Goal: Task Accomplishment & Management: Manage account settings

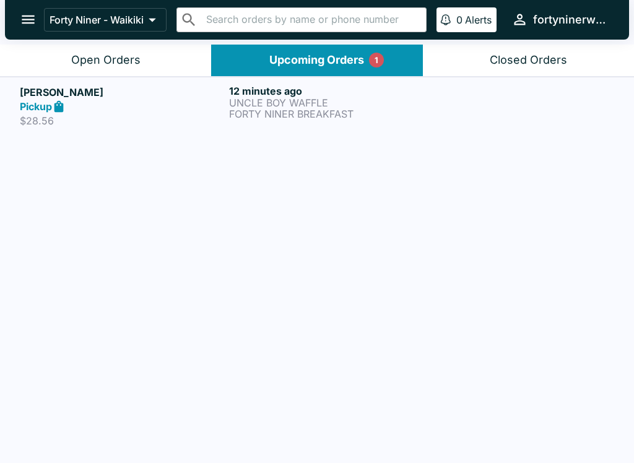
click at [135, 61] on div "Open Orders" at bounding box center [105, 60] width 69 height 14
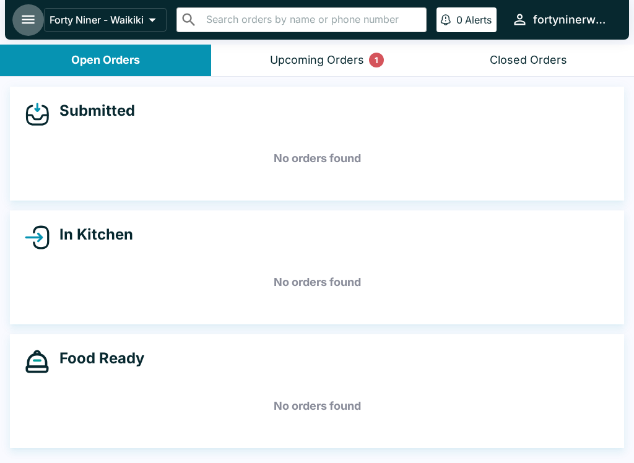
click at [29, 22] on icon "open drawer" at bounding box center [28, 19] width 17 height 17
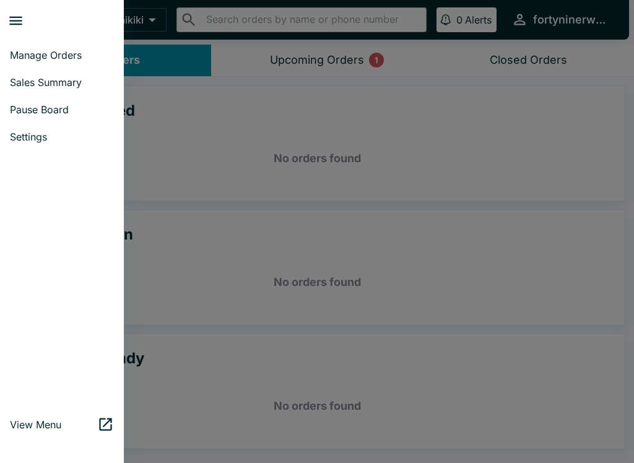
click at [31, 85] on span "Sales Summary" at bounding box center [62, 82] width 104 height 12
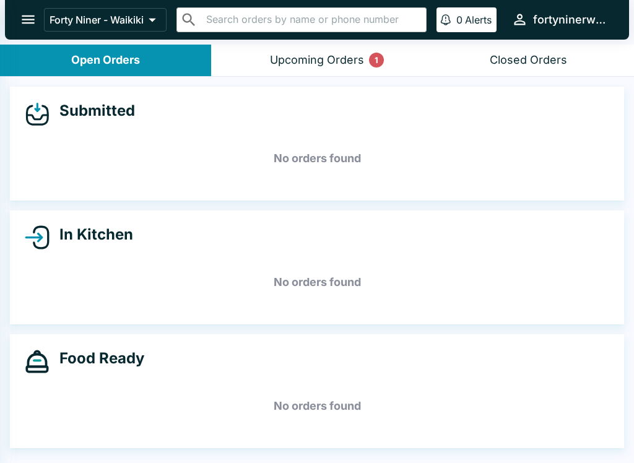
select select "03:00"
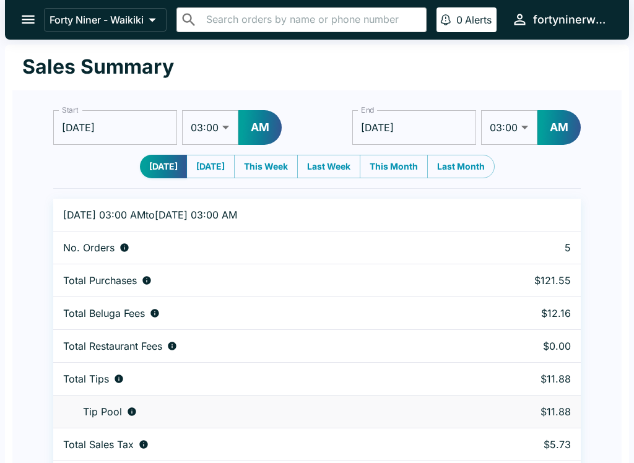
click at [27, 25] on icon "open drawer" at bounding box center [28, 19] width 17 height 17
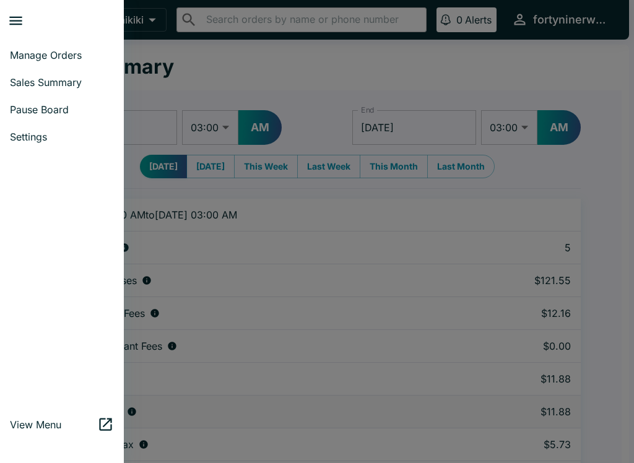
click at [41, 61] on link "Manage Orders" at bounding box center [62, 54] width 124 height 27
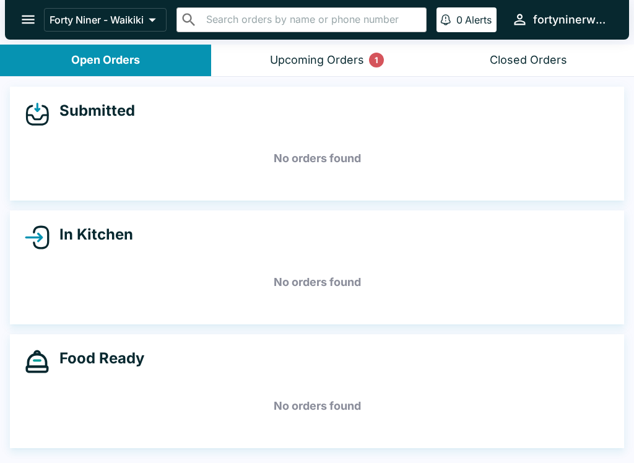
click at [347, 58] on div "Upcoming Orders 1" at bounding box center [317, 60] width 94 height 14
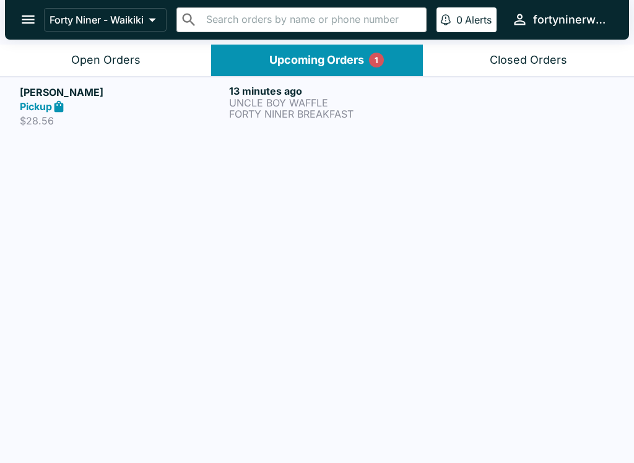
click at [408, 118] on p "FORTY NINER BREAKFAST" at bounding box center [331, 113] width 204 height 11
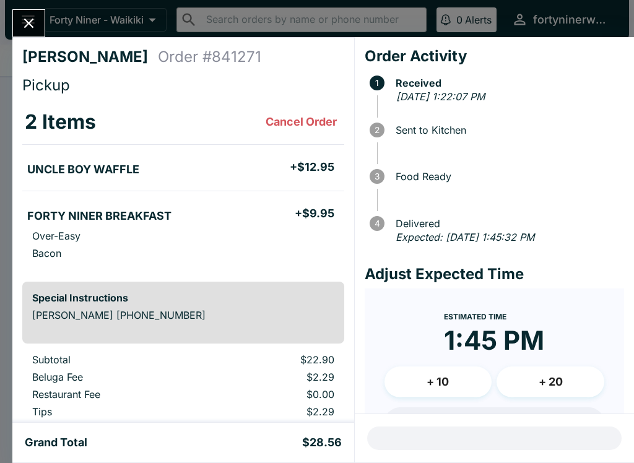
click at [34, 21] on icon "Close" at bounding box center [28, 23] width 17 height 17
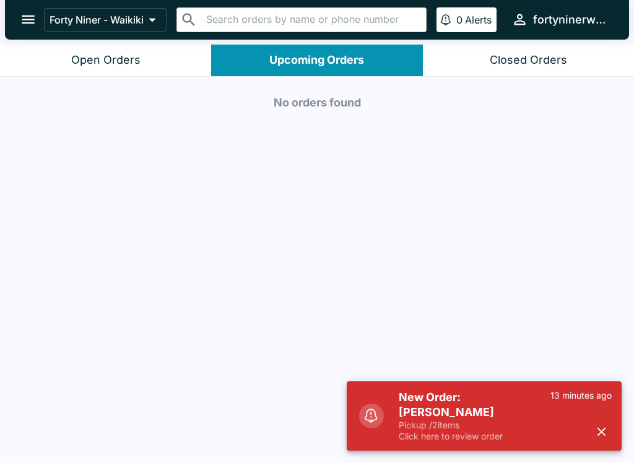
click at [72, 64] on div "Open Orders" at bounding box center [105, 60] width 69 height 14
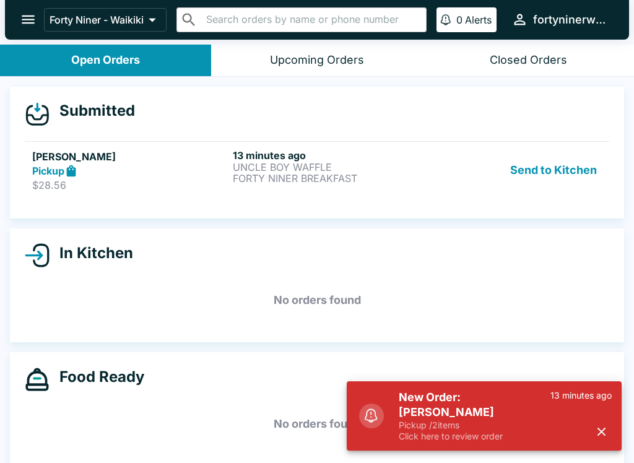
click at [142, 174] on div "Pickup" at bounding box center [130, 171] width 196 height 14
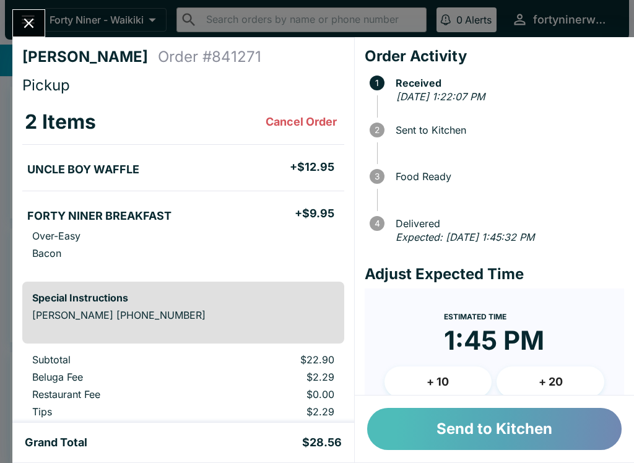
click at [475, 422] on button "Send to Kitchen" at bounding box center [494, 429] width 254 height 42
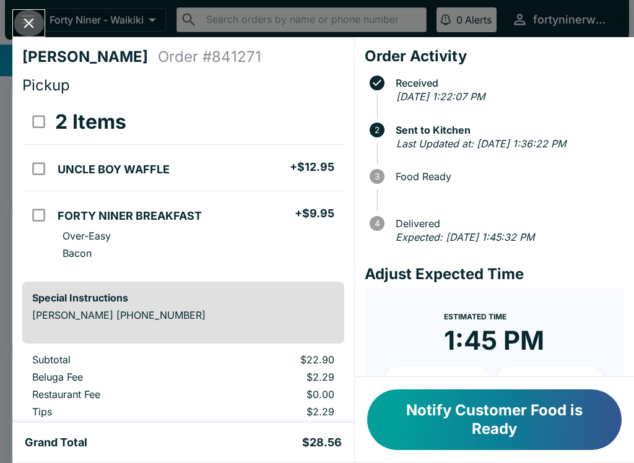
click at [34, 20] on icon "Close" at bounding box center [28, 23] width 17 height 17
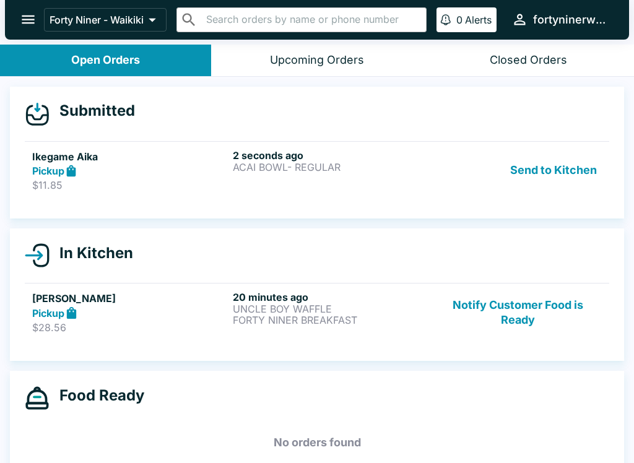
click at [430, 194] on link "Ikegame Aika Pickup $11.85 2 seconds ago ACAI BOWL- REGULAR Send to Kitchen" at bounding box center [317, 170] width 584 height 58
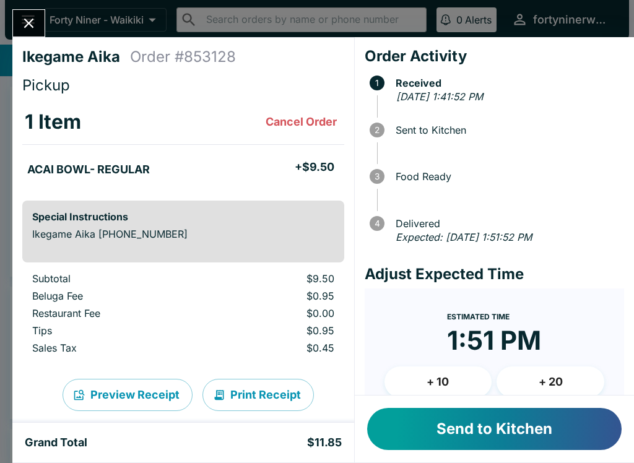
click at [433, 430] on button "Send to Kitchen" at bounding box center [494, 429] width 254 height 42
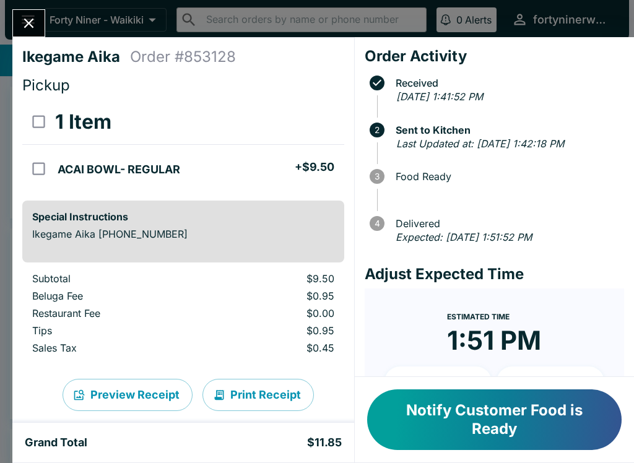
click at [32, 27] on icon "Close" at bounding box center [29, 24] width 10 height 10
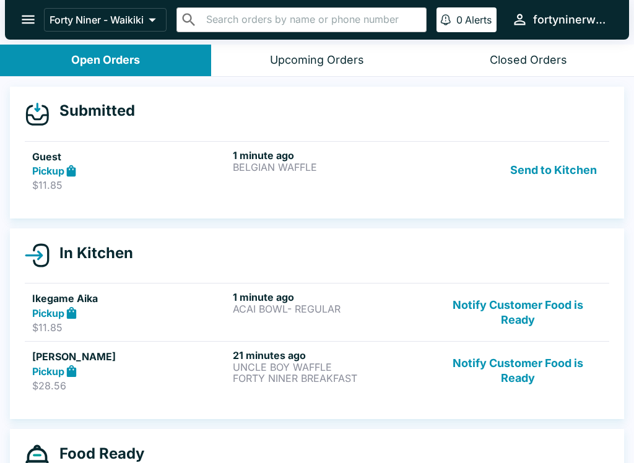
click at [141, 175] on div "Pickup" at bounding box center [130, 171] width 196 height 14
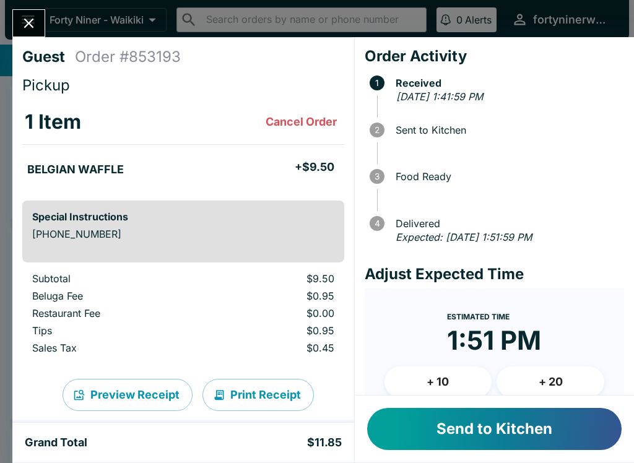
click at [503, 429] on button "Send to Kitchen" at bounding box center [494, 429] width 254 height 42
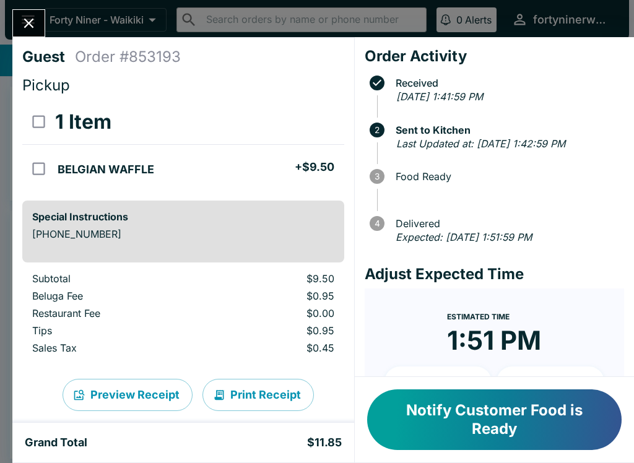
click at [32, 30] on icon "Close" at bounding box center [28, 23] width 17 height 17
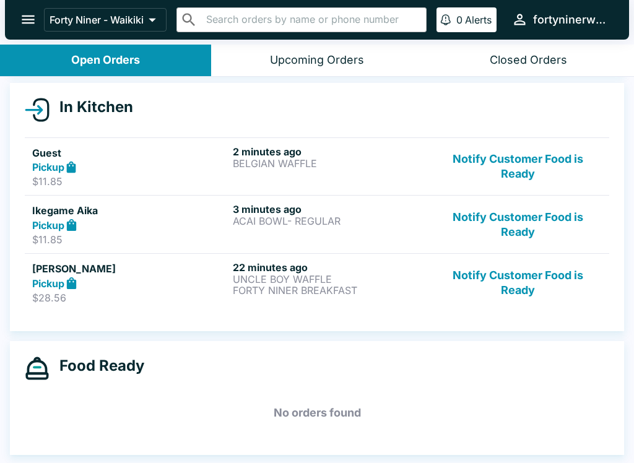
click at [513, 301] on button "Notify Customer Food is Ready" at bounding box center [518, 282] width 168 height 43
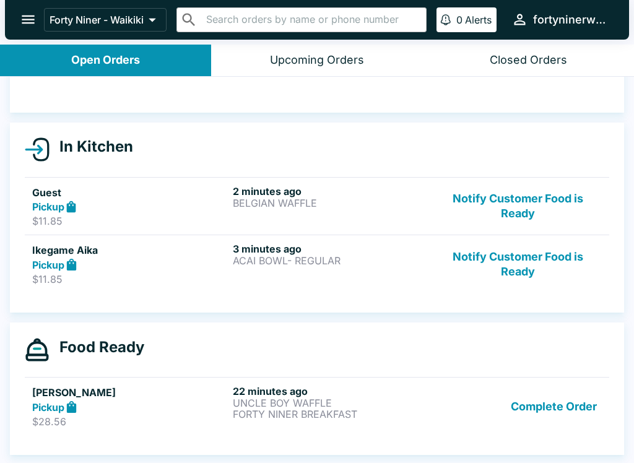
scroll to position [88, 0]
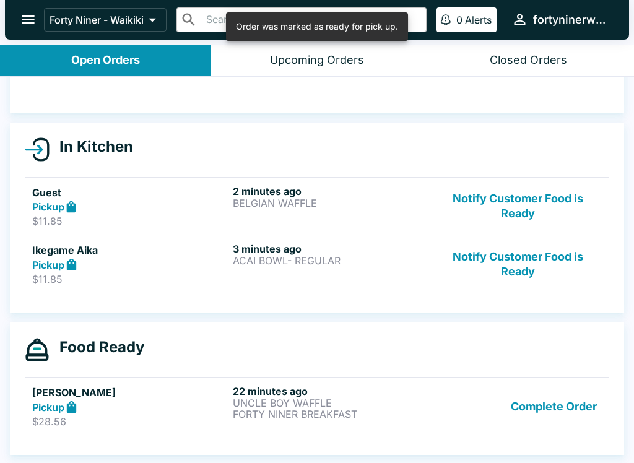
click at [542, 403] on button "Complete Order" at bounding box center [554, 406] width 96 height 43
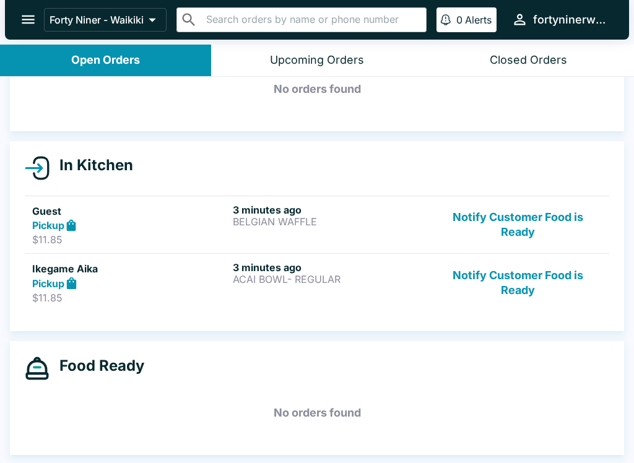
click at [517, 295] on button "Notify Customer Food is Ready" at bounding box center [518, 282] width 168 height 43
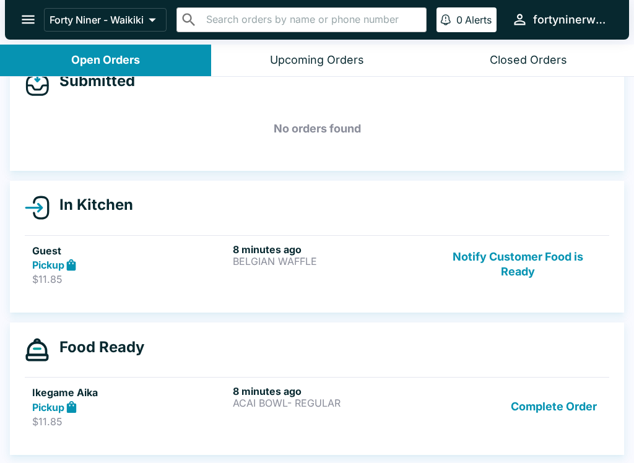
scroll to position [30, 0]
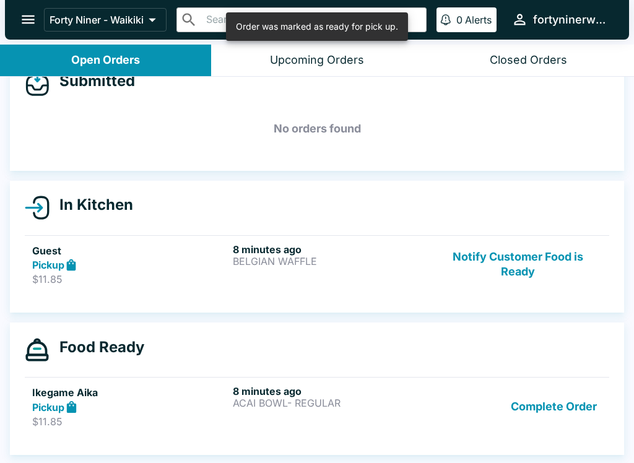
click at [520, 274] on button "Notify Customer Food is Ready" at bounding box center [518, 264] width 168 height 43
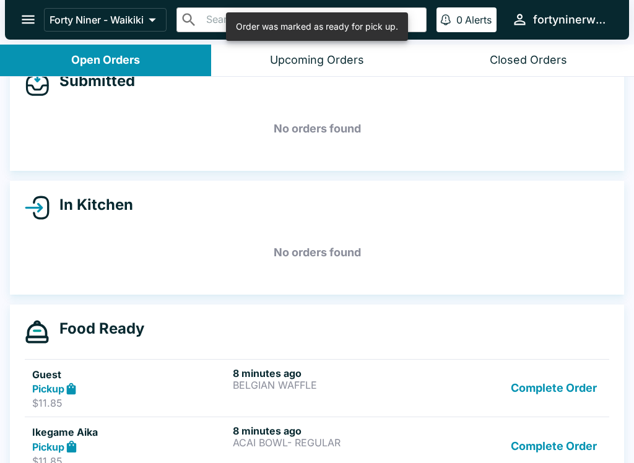
click at [558, 389] on button "Complete Order" at bounding box center [554, 388] width 96 height 43
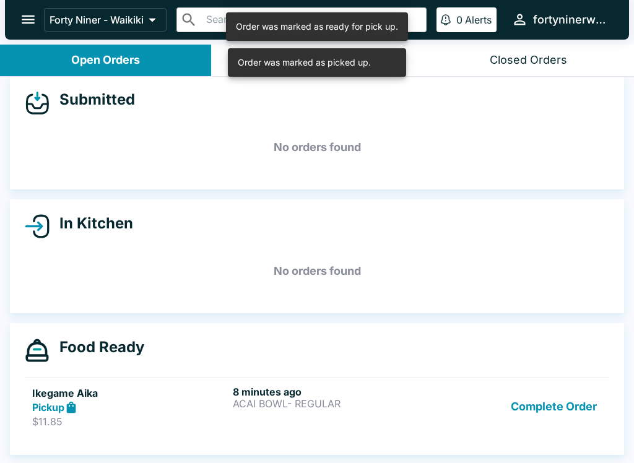
scroll to position [11, 0]
click at [558, 413] on button "Complete Order" at bounding box center [554, 407] width 96 height 43
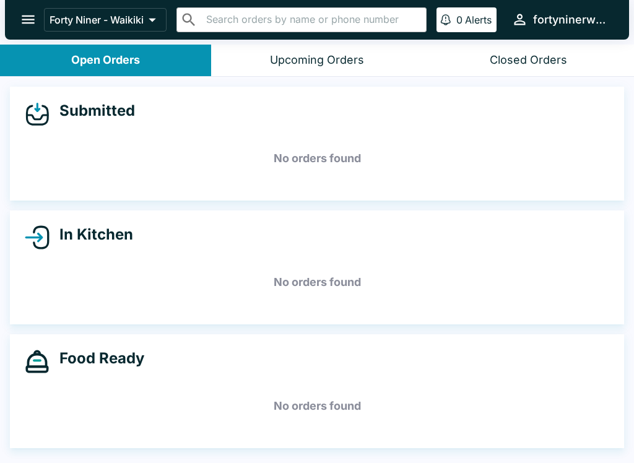
click at [30, 20] on icon "open drawer" at bounding box center [28, 19] width 13 height 9
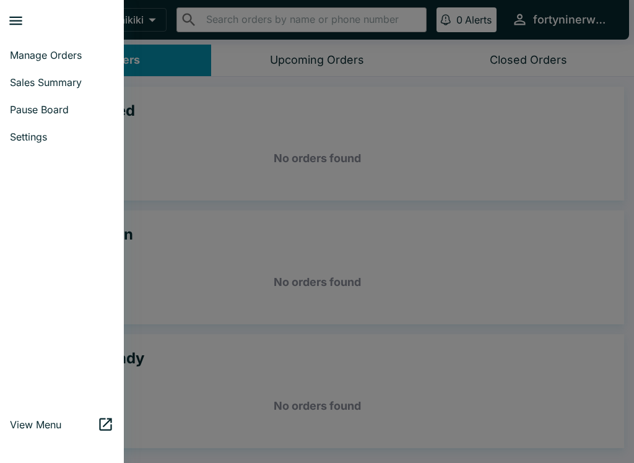
click at [66, 85] on span "Sales Summary" at bounding box center [62, 82] width 104 height 12
select select "03:00"
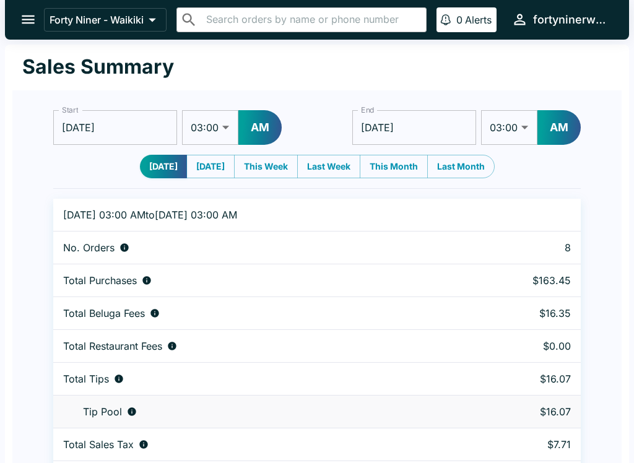
click at [34, 21] on icon "open drawer" at bounding box center [28, 19] width 17 height 17
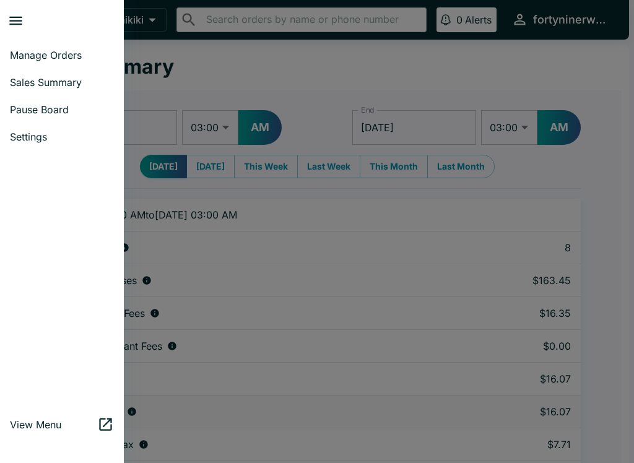
click at [64, 60] on span "Manage Orders" at bounding box center [62, 55] width 104 height 12
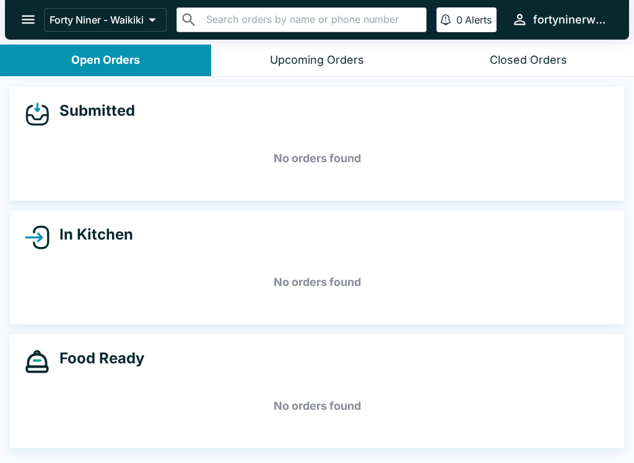
click at [555, 64] on div "Closed Orders" at bounding box center [528, 60] width 77 height 14
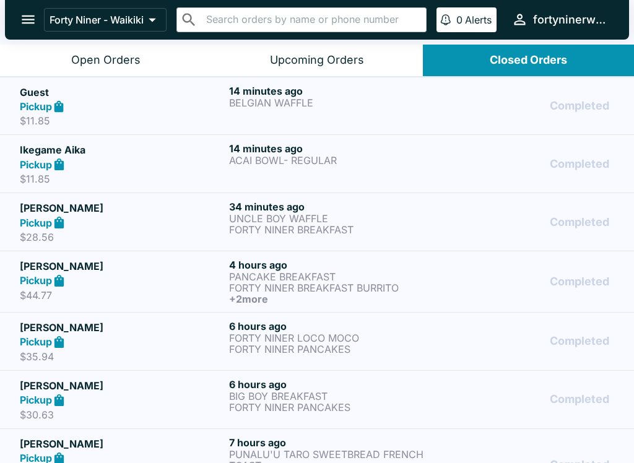
click at [450, 225] on div "Completed" at bounding box center [526, 222] width 175 height 43
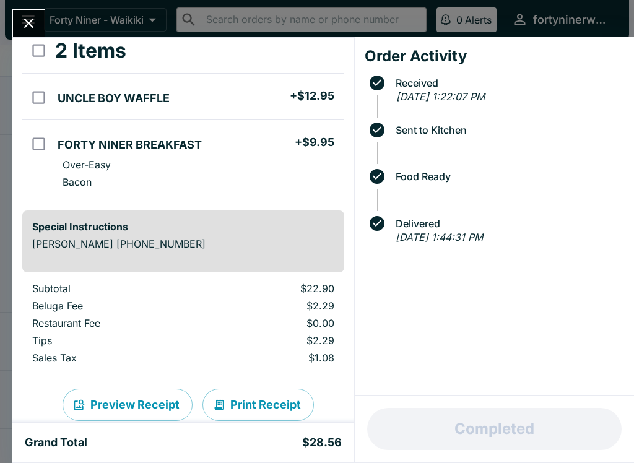
scroll to position [72, 0]
click at [33, 27] on icon "Close" at bounding box center [29, 24] width 10 height 10
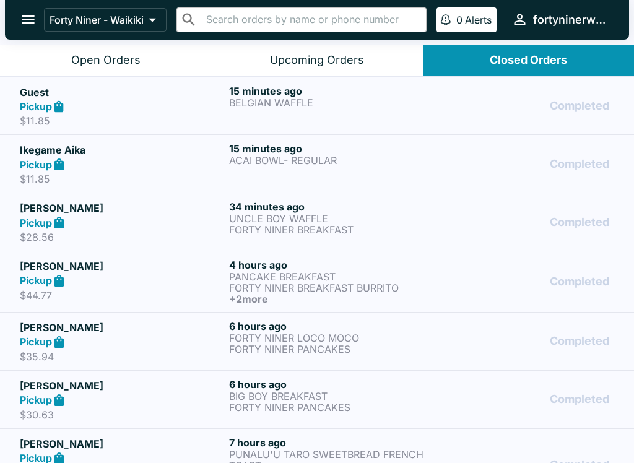
click at [429, 163] on p "ACAI BOWL- REGULAR" at bounding box center [331, 160] width 204 height 11
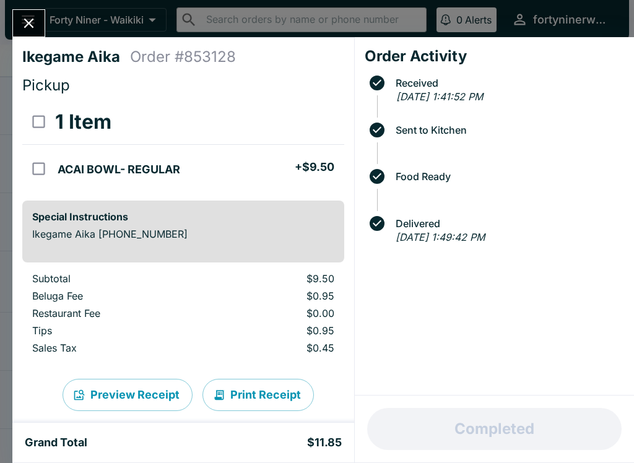
click at [32, 27] on icon "Close" at bounding box center [29, 24] width 10 height 10
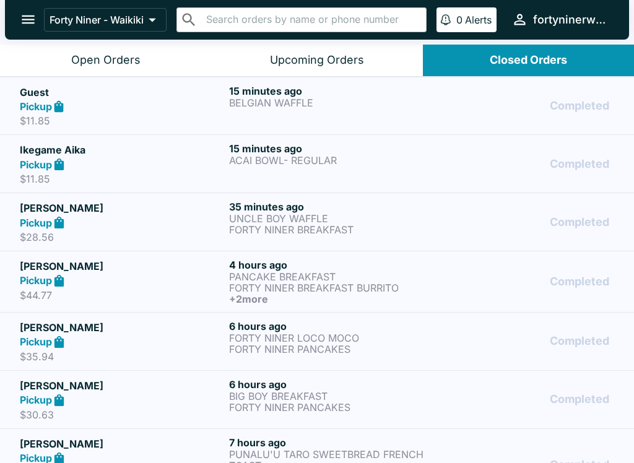
click at [392, 110] on div "15 minutes ago BELGIAN WAFFLE" at bounding box center [331, 106] width 204 height 43
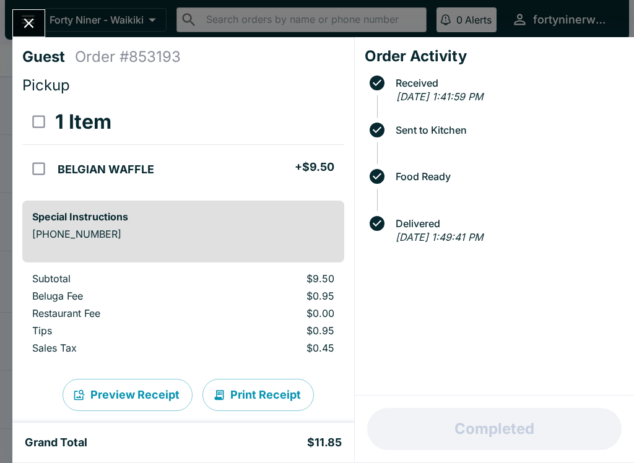
click at [31, 22] on icon "Close" at bounding box center [29, 24] width 10 height 10
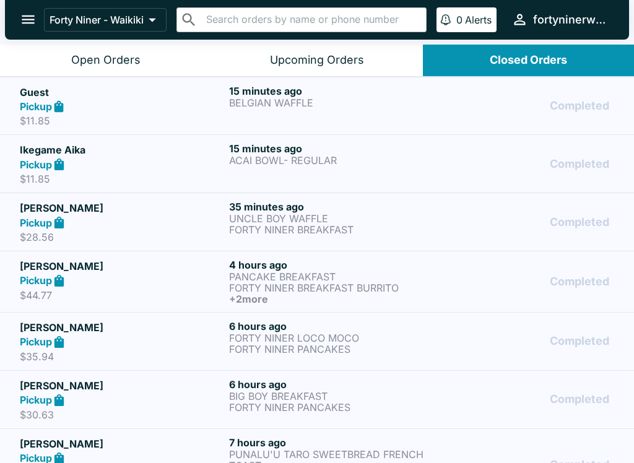
click at [385, 162] on p "ACAI BOWL- REGULAR" at bounding box center [331, 160] width 204 height 11
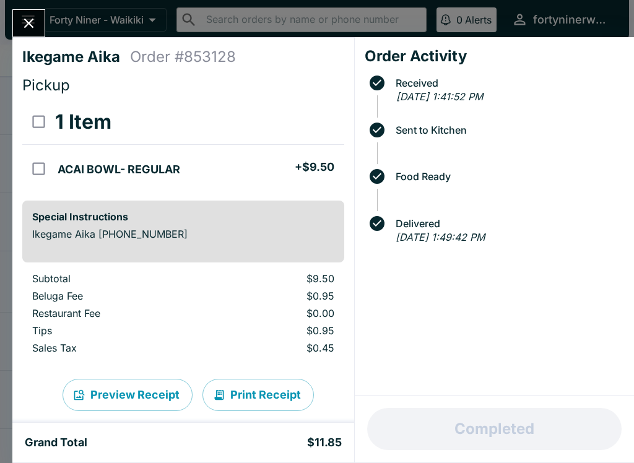
click at [29, 28] on icon "Close" at bounding box center [28, 23] width 17 height 17
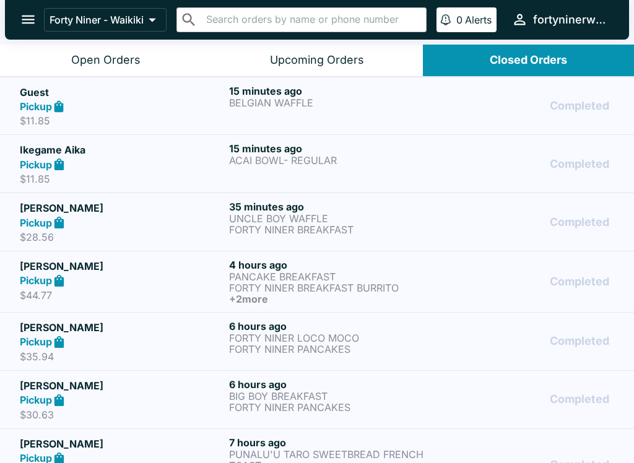
click at [413, 218] on p "UNCLE BOY WAFFLE" at bounding box center [331, 218] width 204 height 11
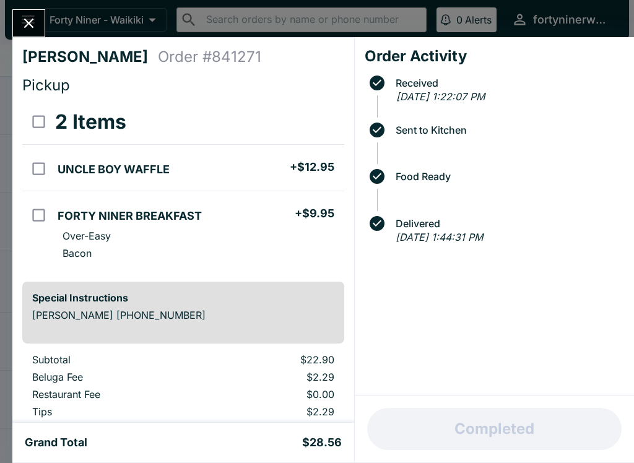
click at [31, 25] on icon "Close" at bounding box center [29, 24] width 10 height 10
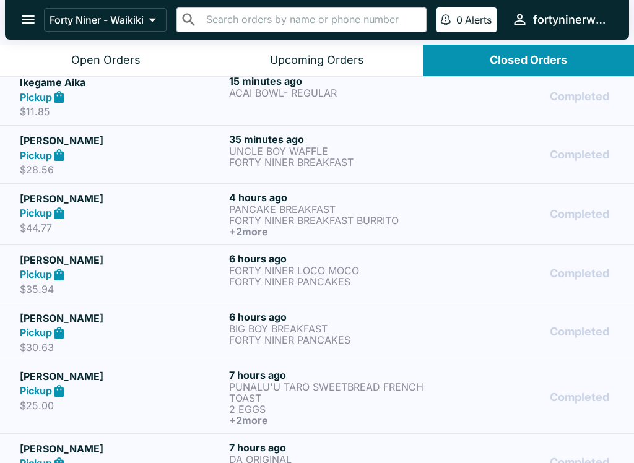
scroll to position [66, 0]
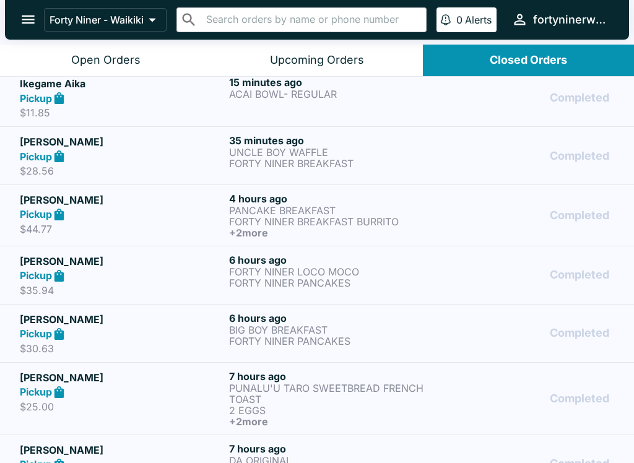
click at [459, 214] on div "Completed" at bounding box center [526, 216] width 175 height 46
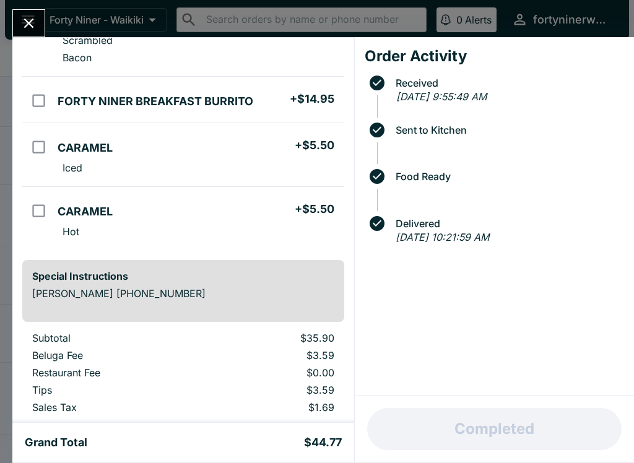
scroll to position [152, 0]
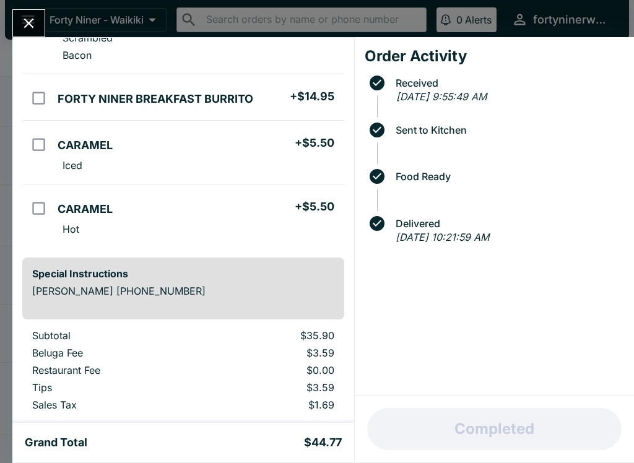
click at [32, 24] on icon "Close" at bounding box center [28, 23] width 17 height 17
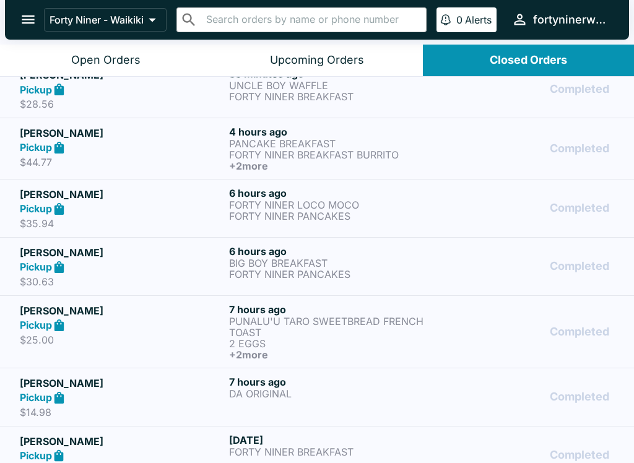
scroll to position [137, 0]
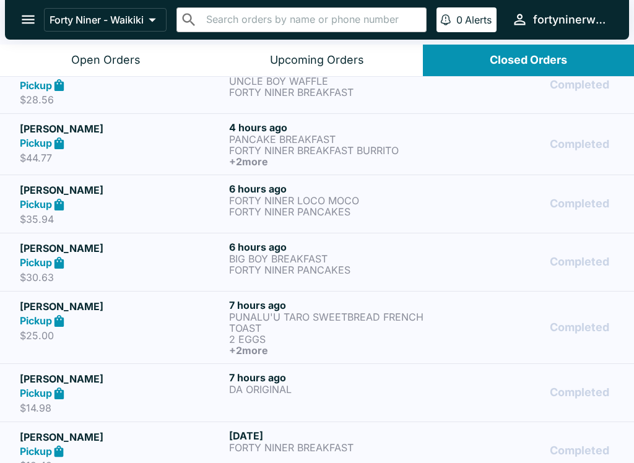
click at [439, 200] on div "Completed" at bounding box center [526, 204] width 175 height 43
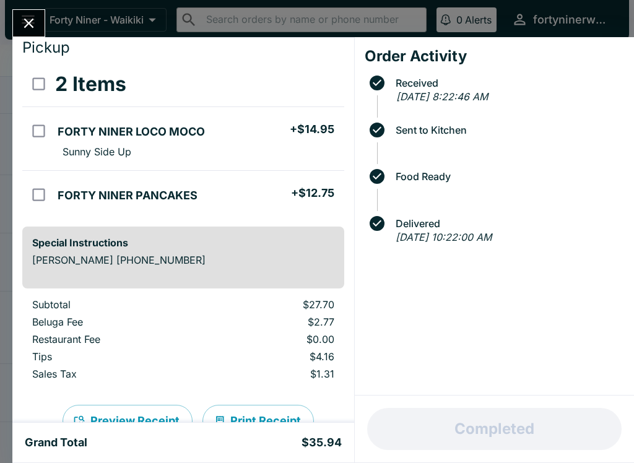
scroll to position [41, 0]
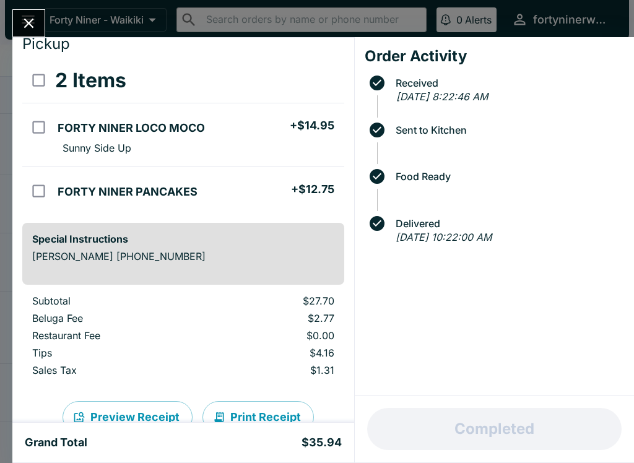
click at [28, 25] on icon "Close" at bounding box center [29, 24] width 10 height 10
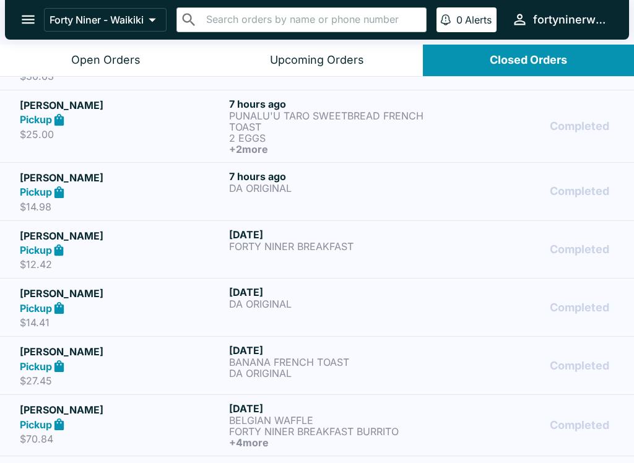
scroll to position [340, 0]
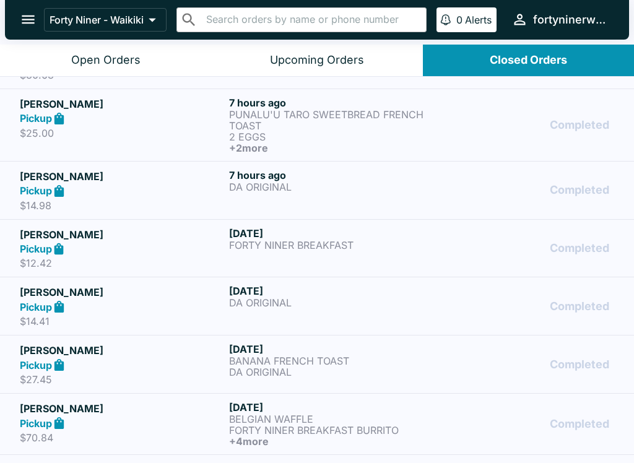
click at [412, 250] on p "FORTY NINER BREAKFAST" at bounding box center [331, 245] width 204 height 11
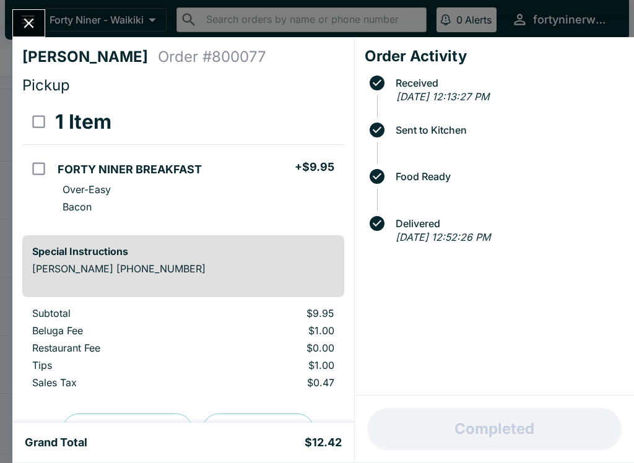
click at [30, 24] on icon "Close" at bounding box center [29, 24] width 10 height 10
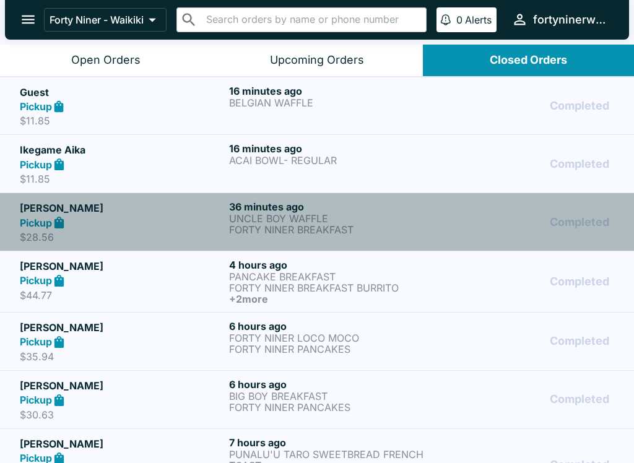
click at [378, 222] on p "UNCLE BOY WAFFLE" at bounding box center [331, 218] width 204 height 11
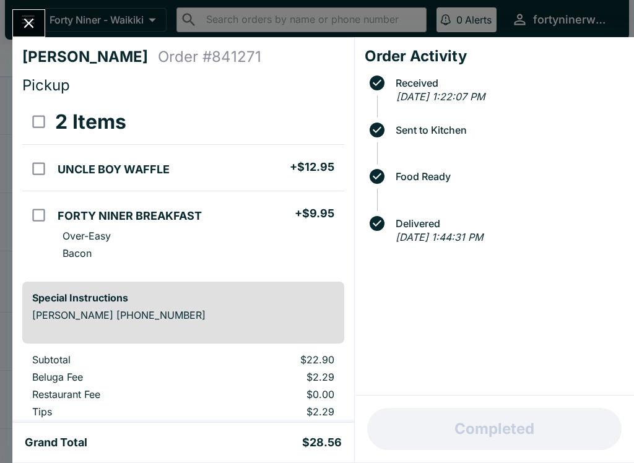
click at [37, 27] on icon "Close" at bounding box center [28, 23] width 17 height 17
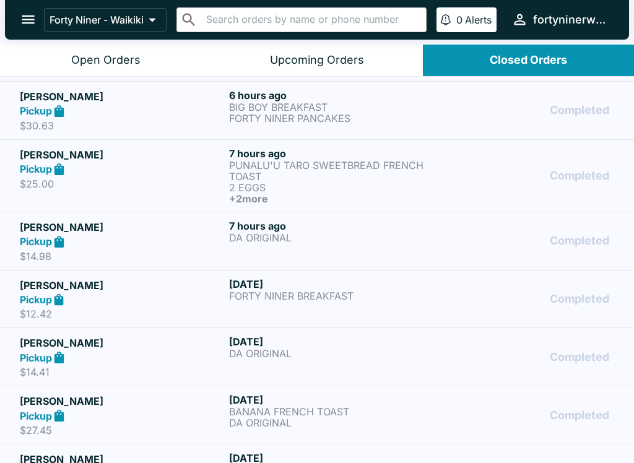
scroll to position [293, 0]
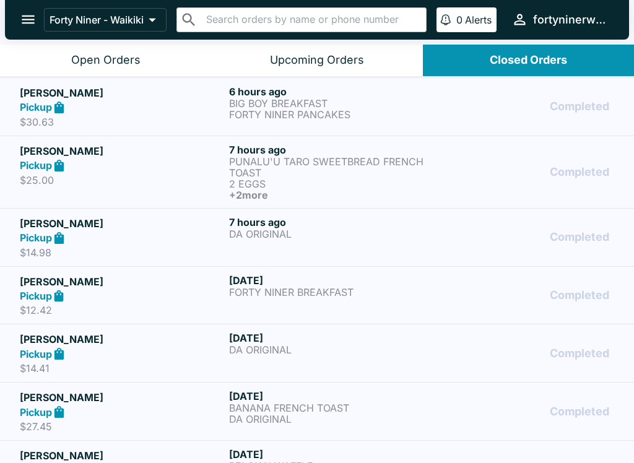
click at [398, 299] on div "[DATE] FORTY NINER BREAKFAST" at bounding box center [331, 295] width 204 height 43
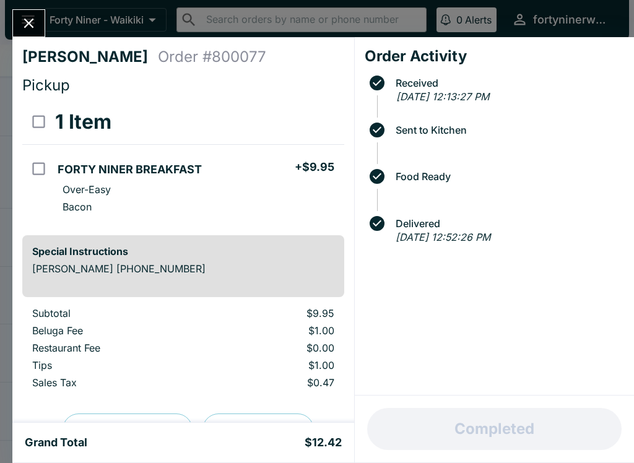
click at [28, 28] on icon "Close" at bounding box center [28, 23] width 17 height 17
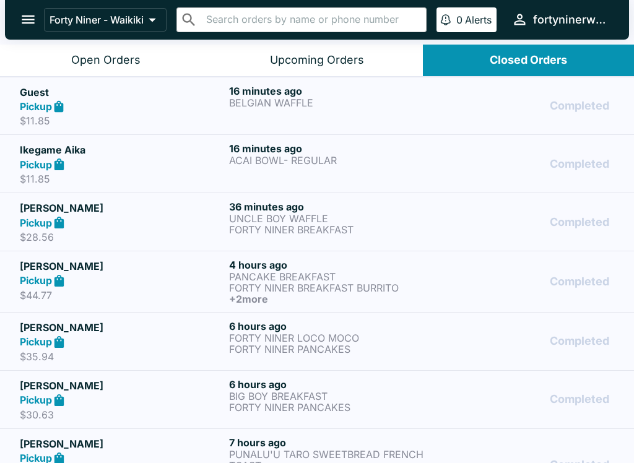
scroll to position [-1, 0]
click at [137, 63] on div "Open Orders" at bounding box center [105, 60] width 69 height 14
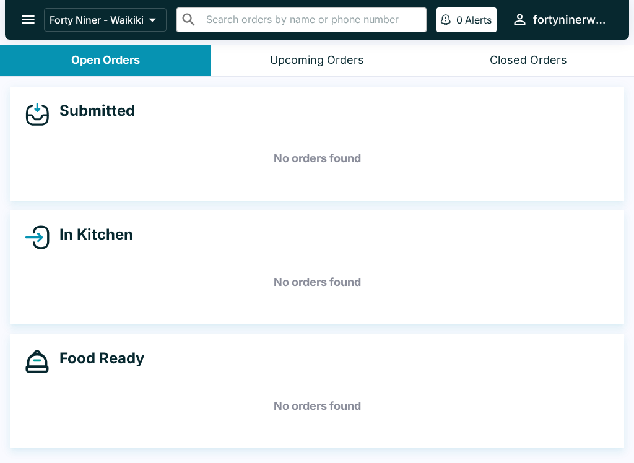
click at [31, 24] on icon "open drawer" at bounding box center [28, 19] width 17 height 17
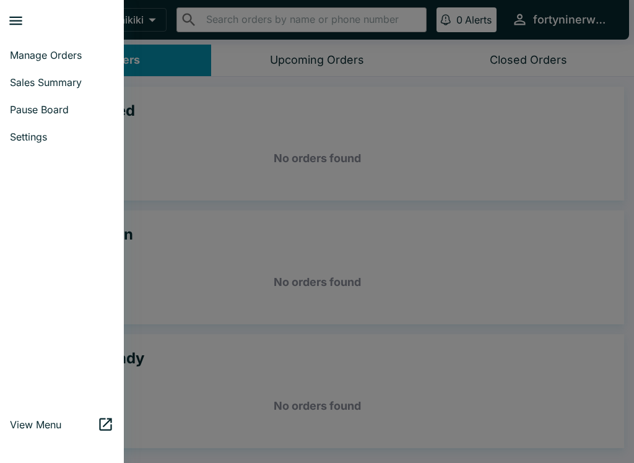
click at [56, 85] on span "Sales Summary" at bounding box center [62, 82] width 104 height 12
select select "03:00"
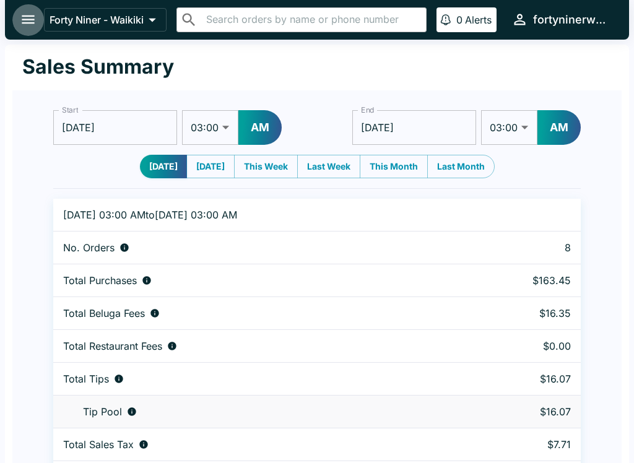
click at [32, 22] on icon "open drawer" at bounding box center [28, 19] width 17 height 17
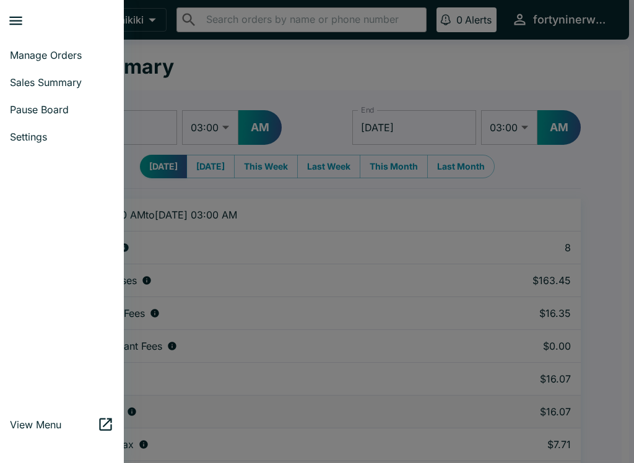
click at [49, 56] on span "Manage Orders" at bounding box center [62, 55] width 104 height 12
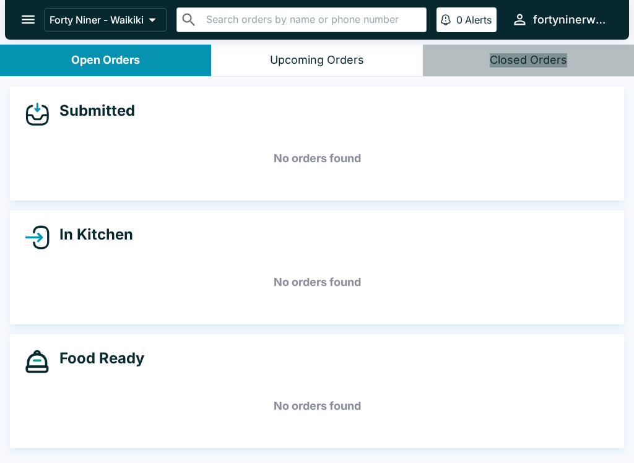
click at [524, 418] on h5 "No orders found" at bounding box center [317, 406] width 584 height 45
